Goal: Check status

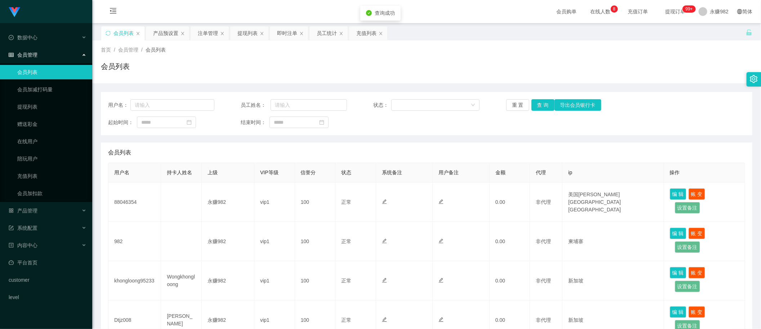
click at [537, 101] on button "查 询" at bounding box center [542, 105] width 23 height 12
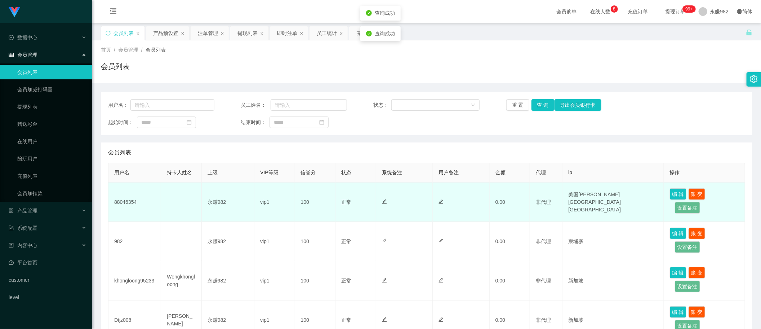
click at [133, 201] on td "88046354" at bounding box center [134, 201] width 53 height 39
copy td "88046354"
click at [242, 199] on td "永赚982" at bounding box center [228, 201] width 53 height 39
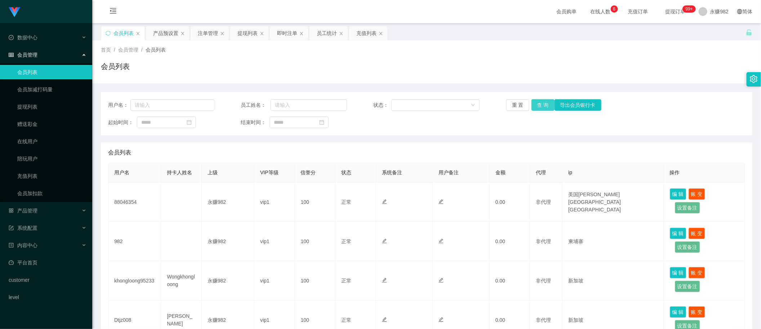
click at [537, 104] on button "查 询" at bounding box center [542, 105] width 23 height 12
click at [537, 108] on button "查 询" at bounding box center [542, 105] width 23 height 12
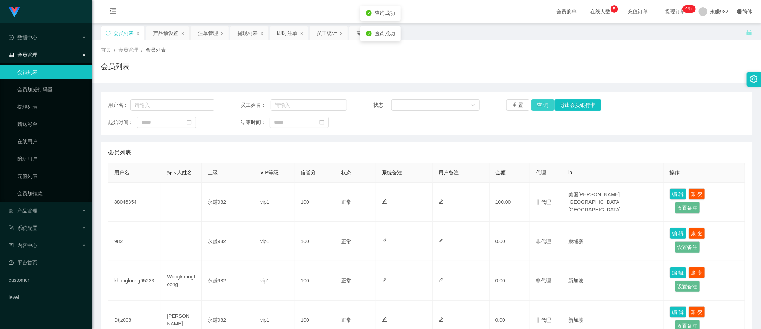
click at [537, 108] on button "查 询" at bounding box center [542, 105] width 23 height 12
click at [204, 33] on div "注单管理" at bounding box center [208, 33] width 20 height 14
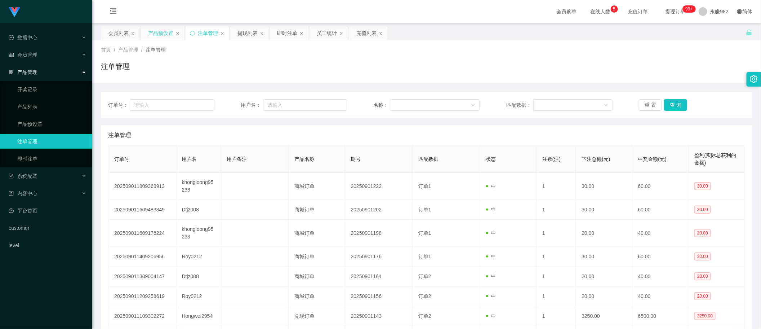
click at [162, 37] on div "产品预设置" at bounding box center [160, 33] width 25 height 14
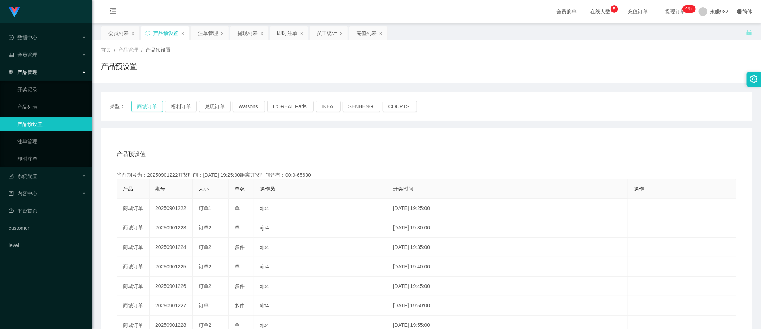
click at [136, 106] on button "商城订单" at bounding box center [147, 107] width 32 height 12
click at [178, 105] on button "福利订单" at bounding box center [181, 107] width 32 height 12
click at [150, 106] on button "商城订单" at bounding box center [147, 107] width 32 height 12
click at [152, 103] on button "商城订单" at bounding box center [147, 107] width 32 height 12
click at [182, 109] on button "福利订单" at bounding box center [181, 107] width 32 height 12
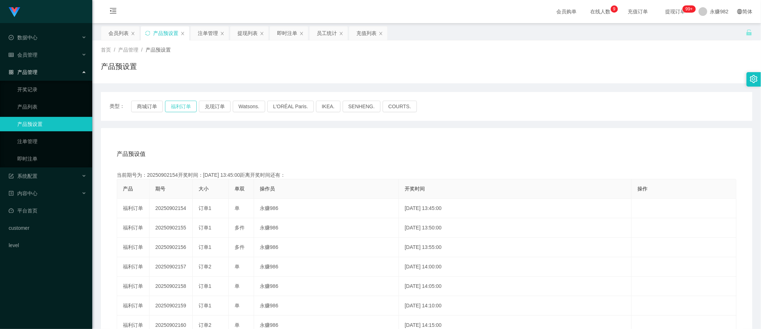
click at [182, 109] on button "福利订单" at bounding box center [181, 107] width 32 height 12
click at [205, 33] on div "注单管理" at bounding box center [208, 33] width 20 height 14
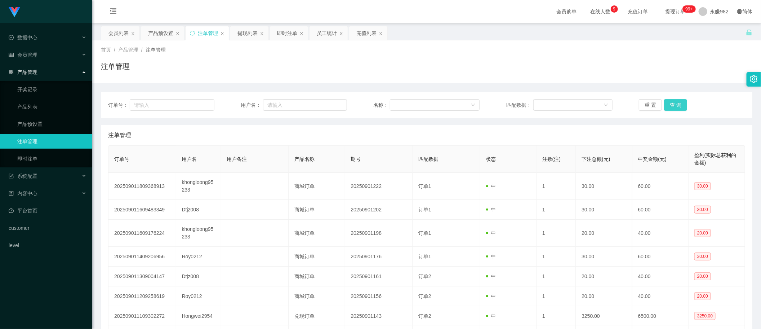
click at [669, 106] on button "查 询" at bounding box center [675, 105] width 23 height 12
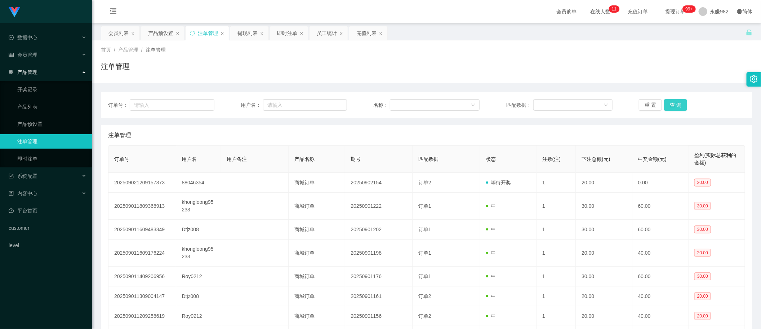
click at [671, 109] on button "查 询" at bounding box center [675, 105] width 23 height 12
click at [671, 101] on button "查 询" at bounding box center [675, 105] width 23 height 12
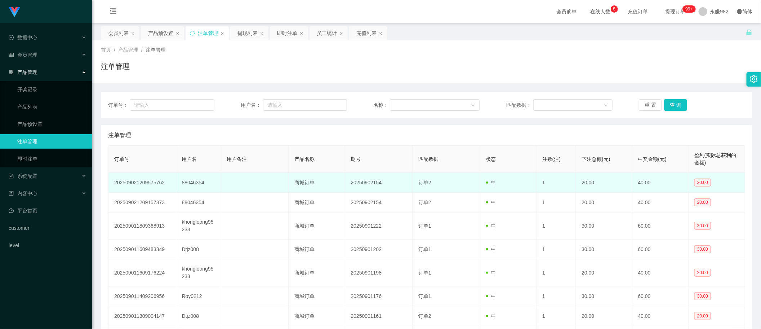
click at [196, 178] on td "88046354" at bounding box center [198, 183] width 45 height 20
click at [197, 181] on td "88046354" at bounding box center [198, 183] width 45 height 20
copy td "88046354"
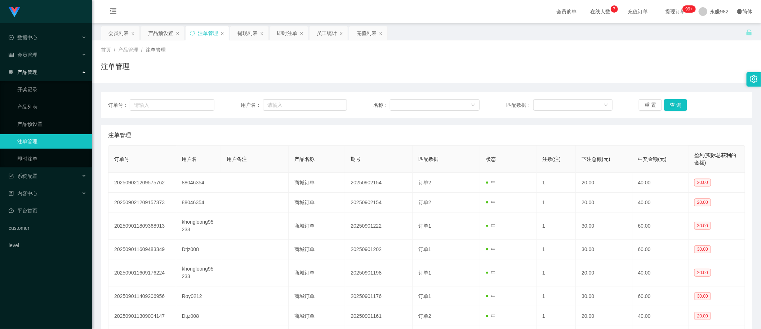
click at [353, 137] on div "注单管理" at bounding box center [426, 135] width 637 height 20
click at [676, 108] on button "查 询" at bounding box center [675, 105] width 23 height 12
click at [682, 101] on button "查 询" at bounding box center [675, 105] width 23 height 12
click at [245, 33] on div "提现列表" at bounding box center [247, 33] width 20 height 14
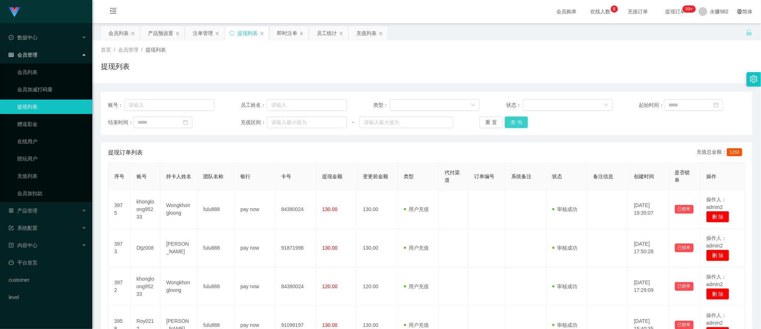
click at [512, 117] on button "查 询" at bounding box center [516, 122] width 23 height 12
click at [514, 121] on button "查 询" at bounding box center [516, 122] width 23 height 12
click at [374, 157] on div "提现订单列表 充值总金额： 1260" at bounding box center [426, 152] width 637 height 20
click at [519, 120] on button "查 询" at bounding box center [516, 122] width 23 height 12
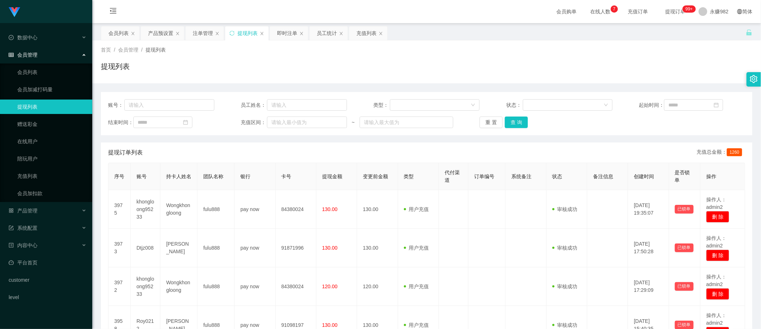
drag, startPoint x: 384, startPoint y: 162, endPoint x: 569, endPoint y: 129, distance: 187.9
click at [384, 163] on th "变更前金额" at bounding box center [377, 176] width 41 height 27
click at [509, 125] on button "查 询" at bounding box center [516, 122] width 23 height 12
click at [513, 124] on button "查 询" at bounding box center [516, 122] width 23 height 12
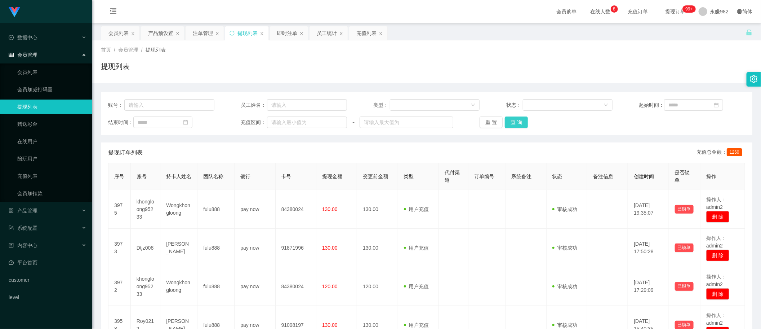
click at [518, 122] on button "查 询" at bounding box center [516, 122] width 23 height 12
click at [120, 37] on div "会员列表" at bounding box center [118, 33] width 20 height 14
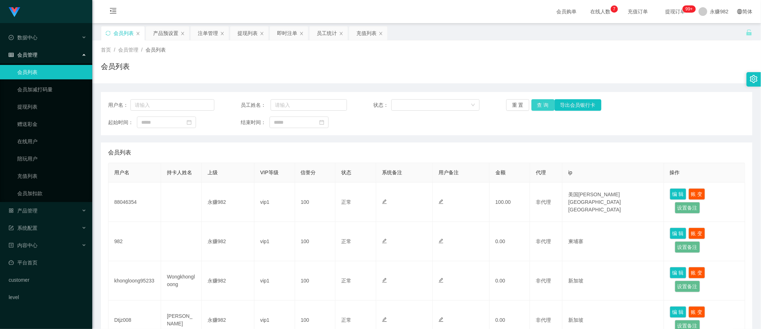
click at [543, 102] on button "查 询" at bounding box center [542, 105] width 23 height 12
click at [251, 37] on div "提现列表" at bounding box center [247, 33] width 20 height 14
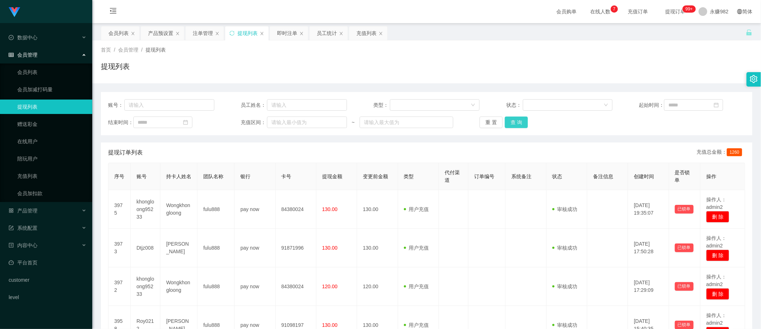
click at [516, 124] on button "查 询" at bounding box center [516, 122] width 23 height 12
click at [516, 124] on div "重 置 查 询" at bounding box center [533, 122] width 106 height 12
click at [517, 123] on button "查 询" at bounding box center [516, 122] width 23 height 12
click at [516, 118] on button "查 询" at bounding box center [516, 122] width 23 height 12
click at [512, 124] on button "查 询" at bounding box center [516, 122] width 23 height 12
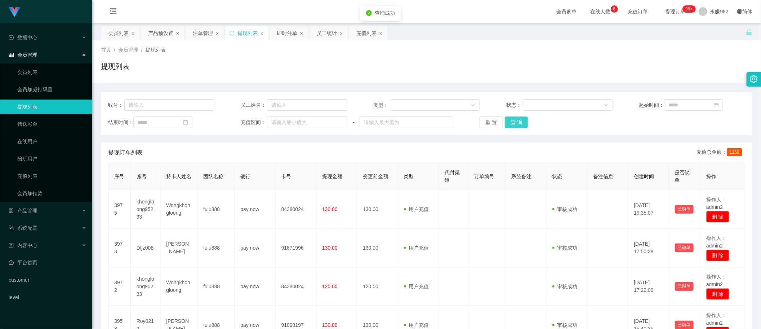
click at [512, 124] on button "查 询" at bounding box center [516, 122] width 23 height 12
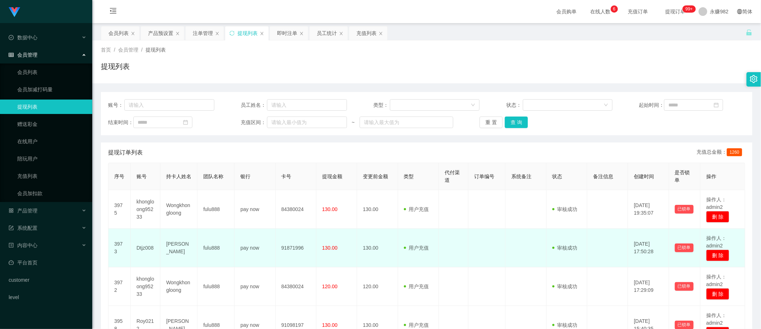
click at [386, 230] on td "130.00" at bounding box center [377, 247] width 41 height 39
